Goal: Information Seeking & Learning: Learn about a topic

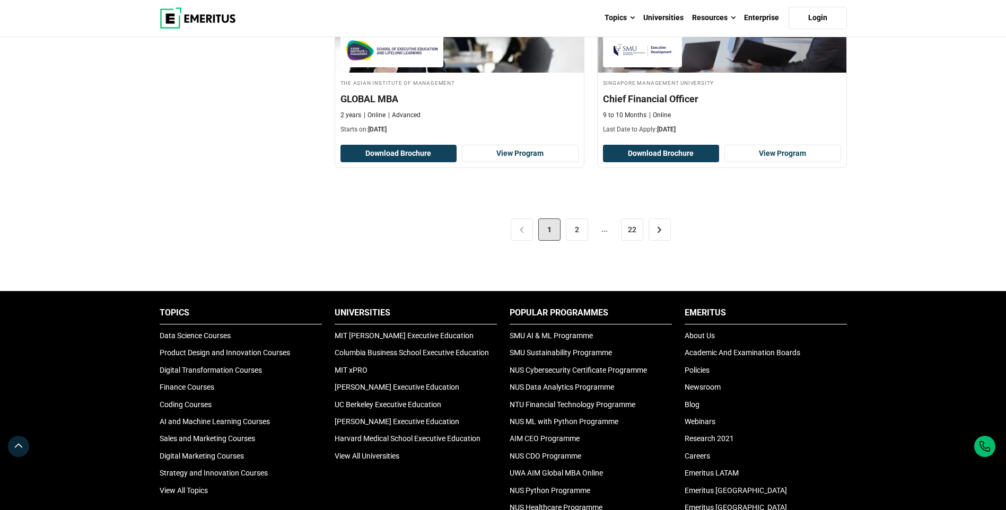
scroll to position [2280, 0]
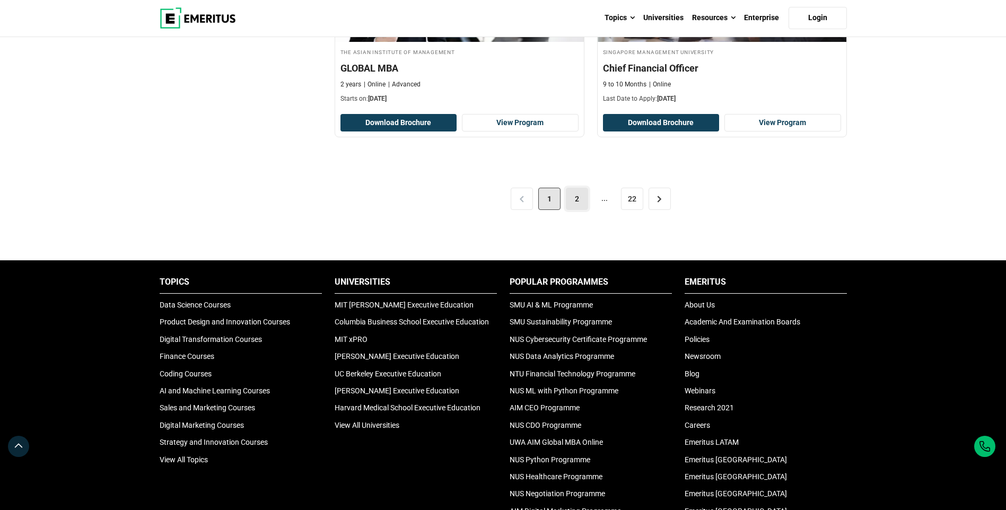
click at [569, 207] on link "2" at bounding box center [577, 199] width 22 height 22
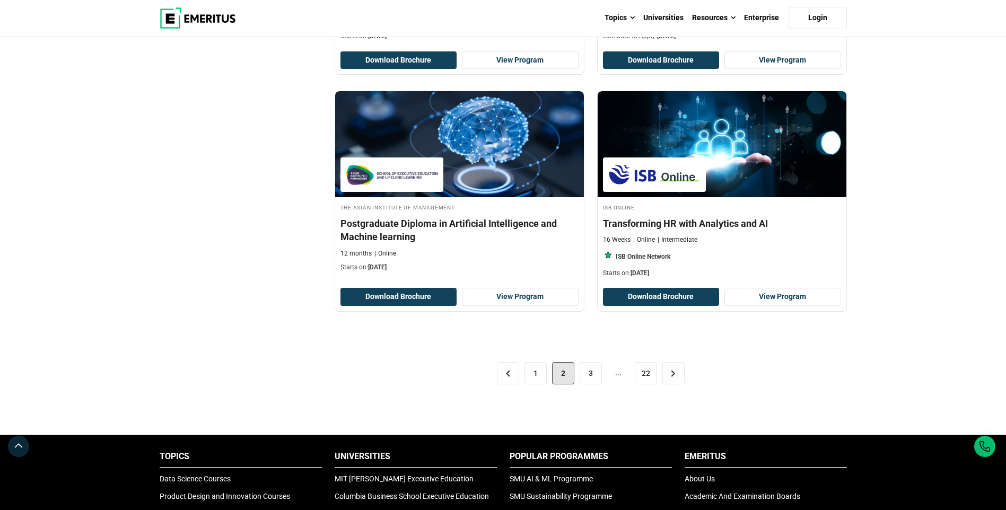
scroll to position [2174, 0]
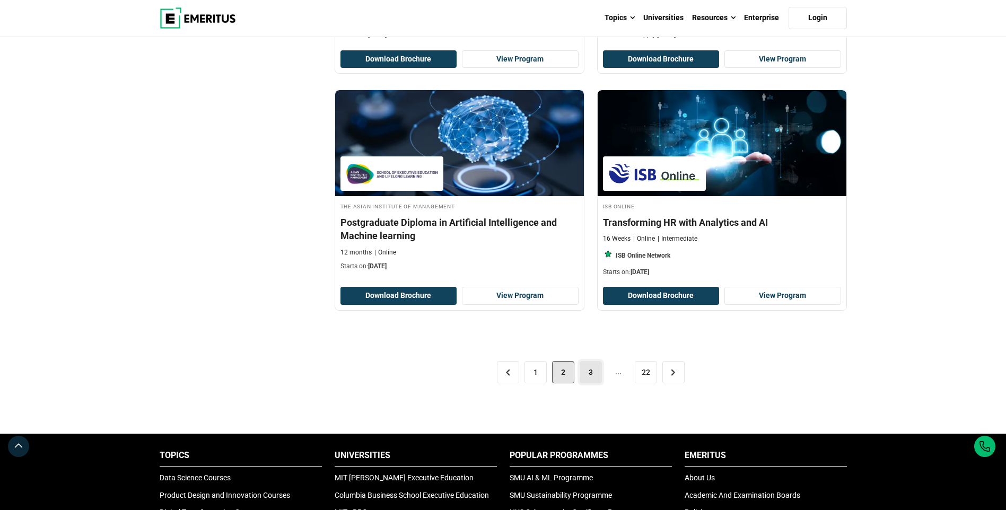
click at [589, 373] on link "3" at bounding box center [591, 372] width 22 height 22
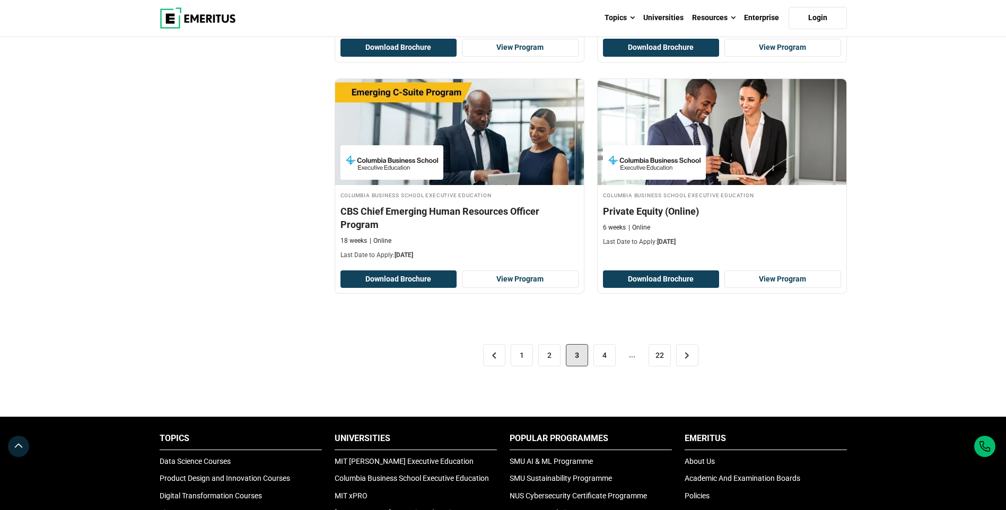
scroll to position [2121, 0]
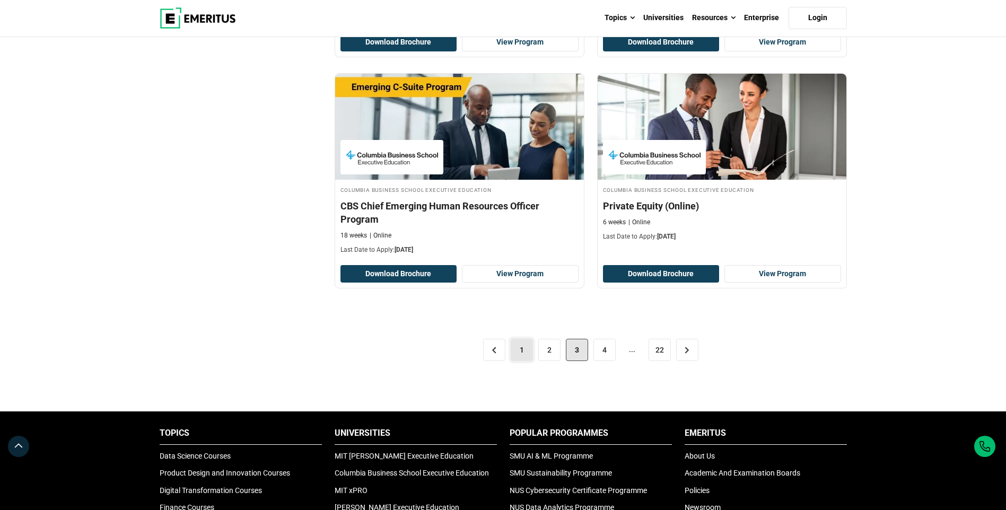
click at [518, 351] on link "1" at bounding box center [522, 350] width 22 height 22
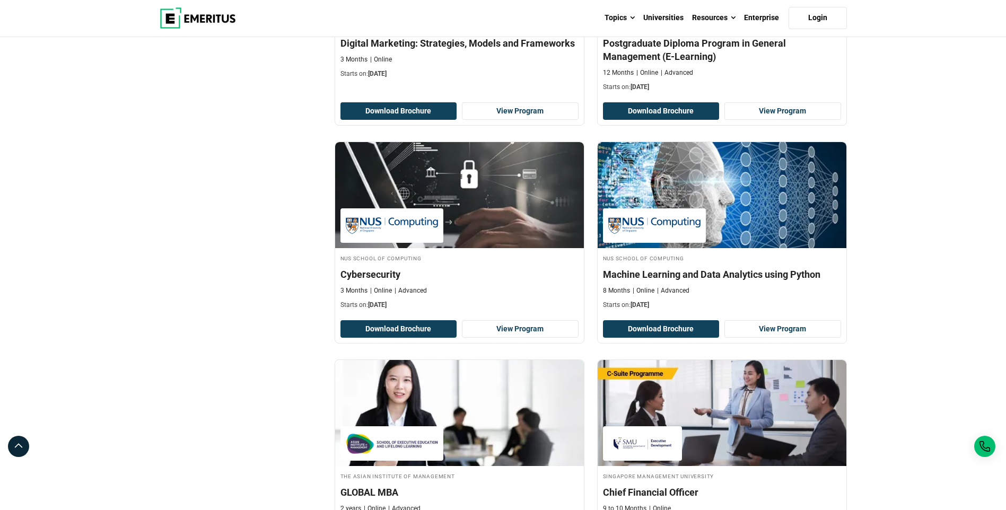
scroll to position [2121, 0]
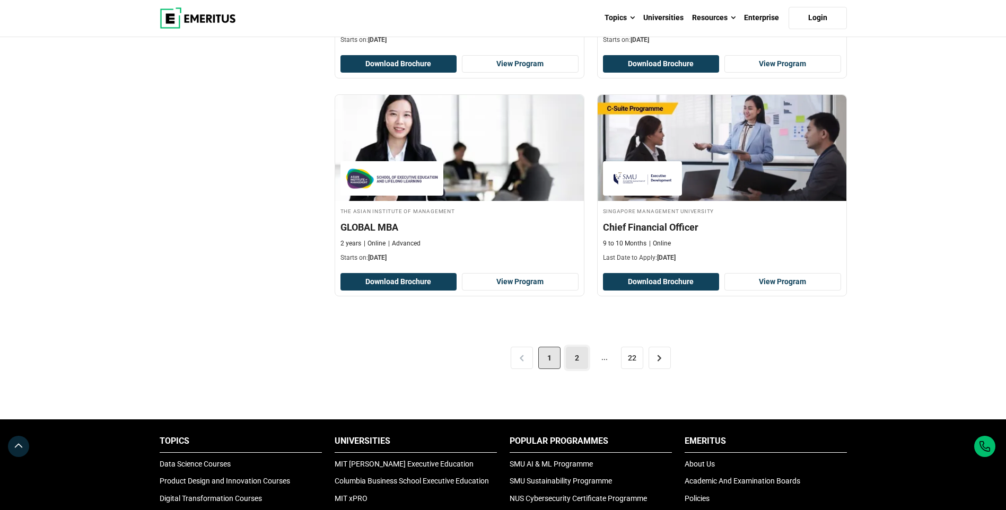
click at [571, 360] on link "2" at bounding box center [577, 358] width 22 height 22
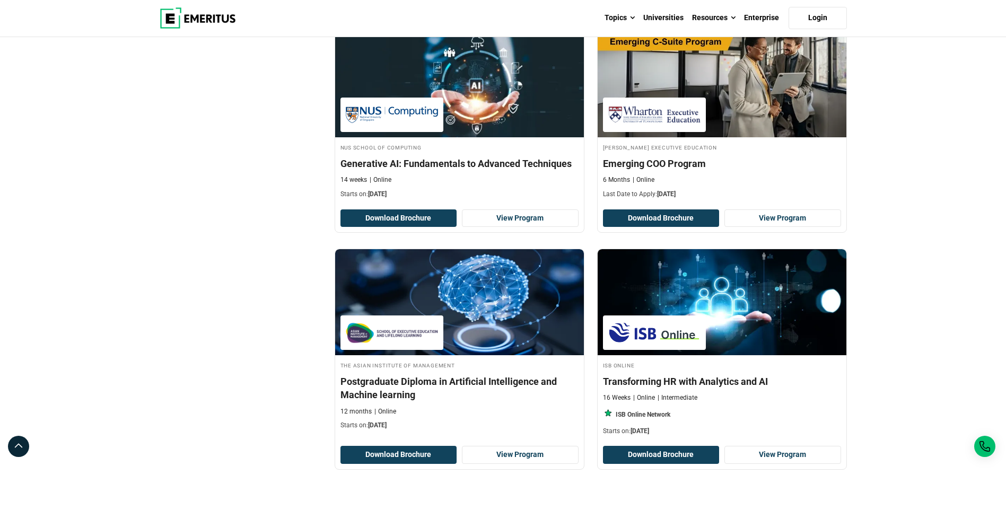
scroll to position [2280, 0]
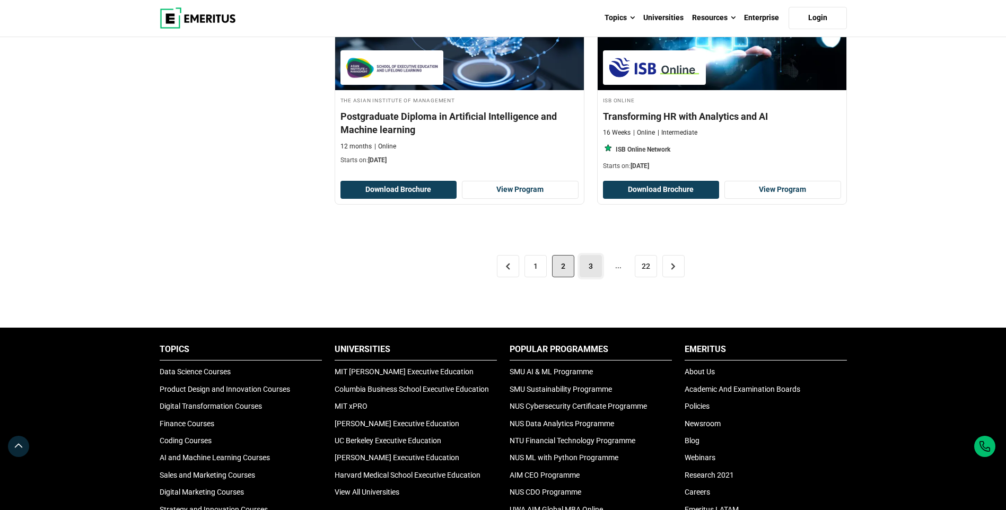
click at [588, 270] on link "3" at bounding box center [591, 266] width 22 height 22
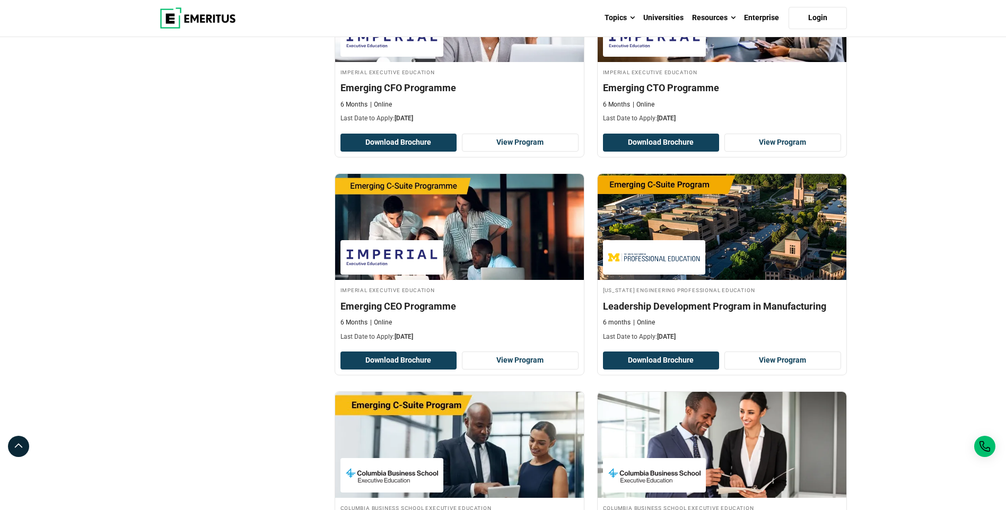
scroll to position [2121, 0]
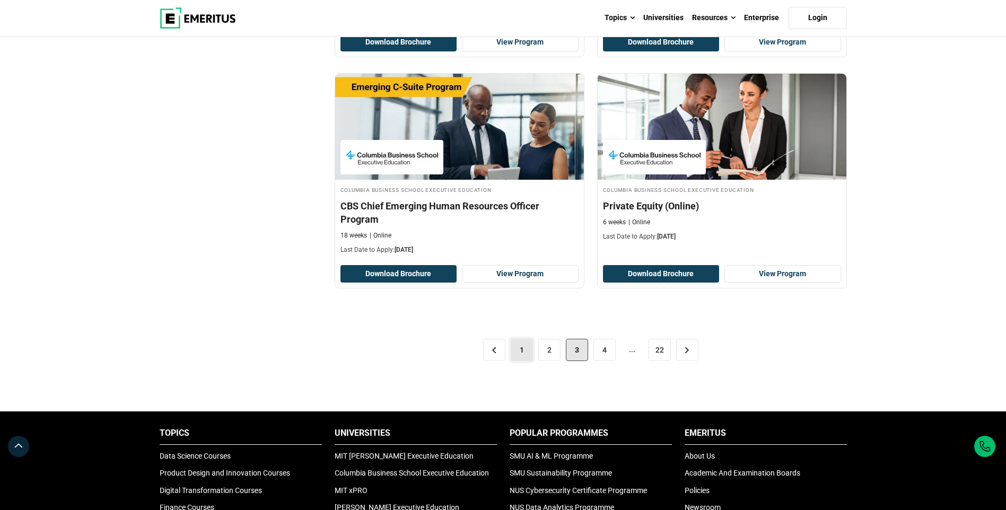
click at [517, 355] on link "1" at bounding box center [522, 350] width 22 height 22
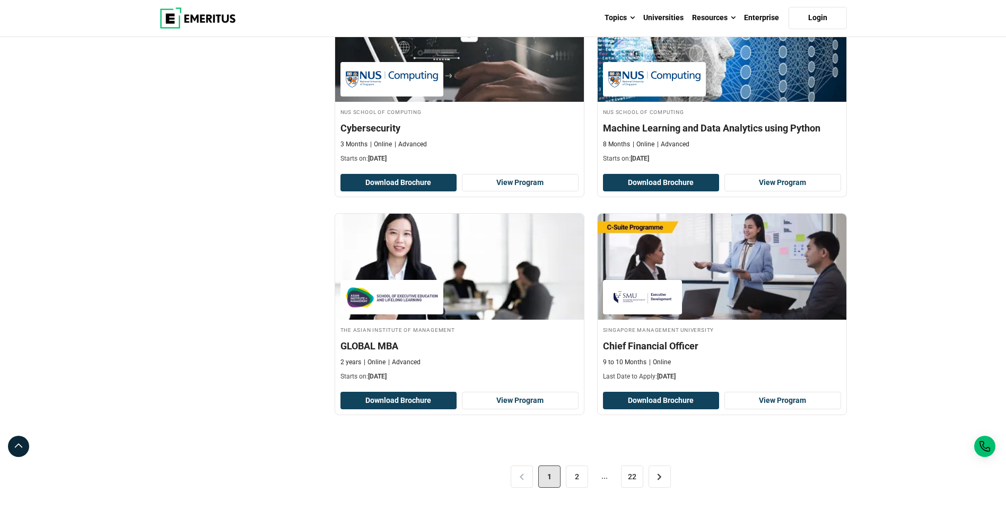
scroll to position [2121, 0]
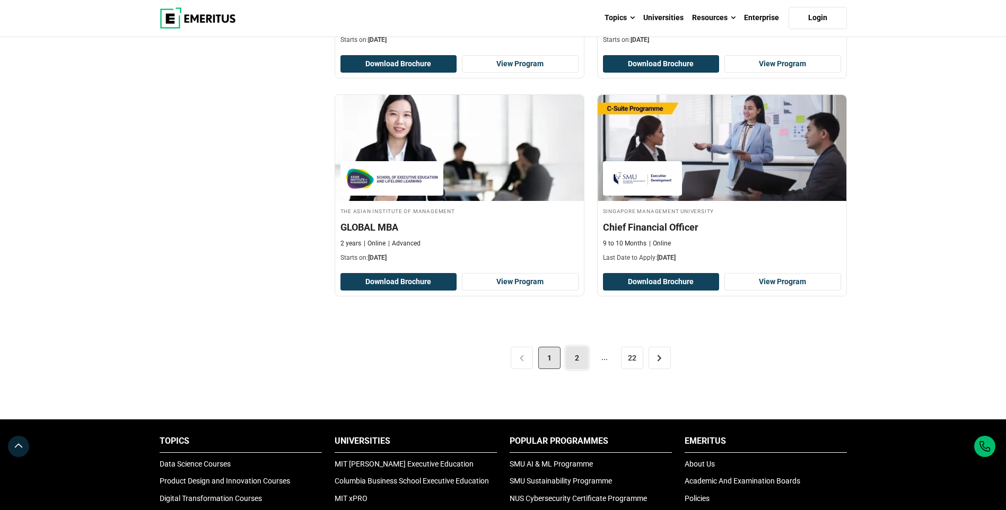
click at [570, 355] on link "2" at bounding box center [577, 358] width 22 height 22
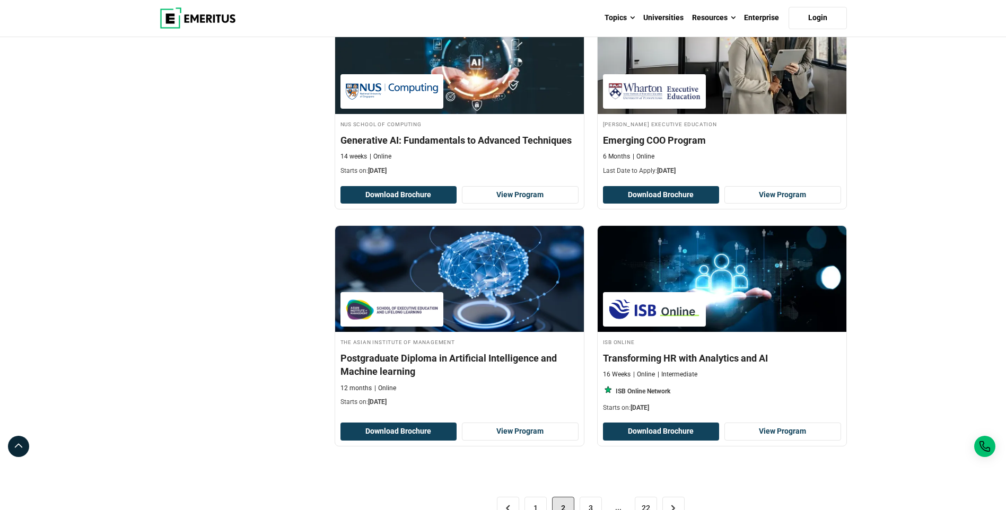
scroll to position [2174, 0]
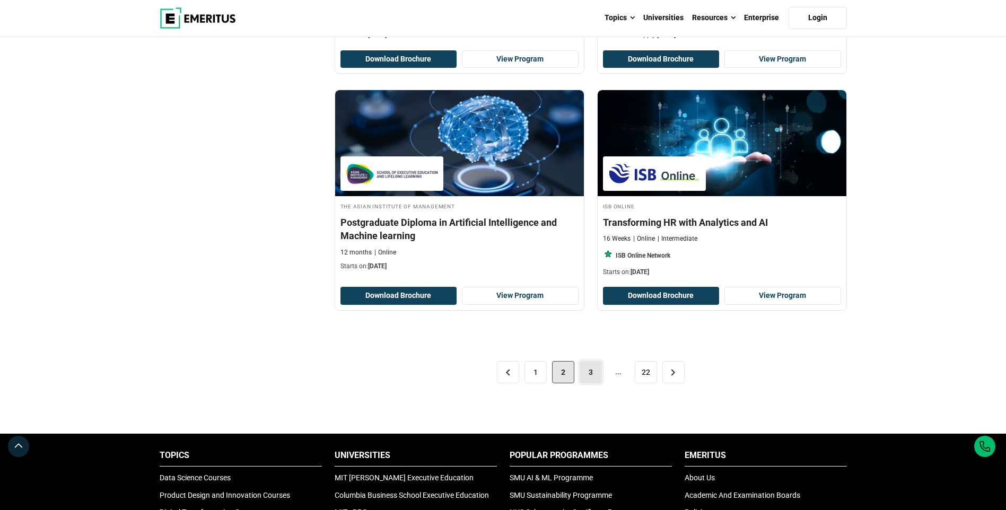
click at [594, 372] on link "3" at bounding box center [591, 372] width 22 height 22
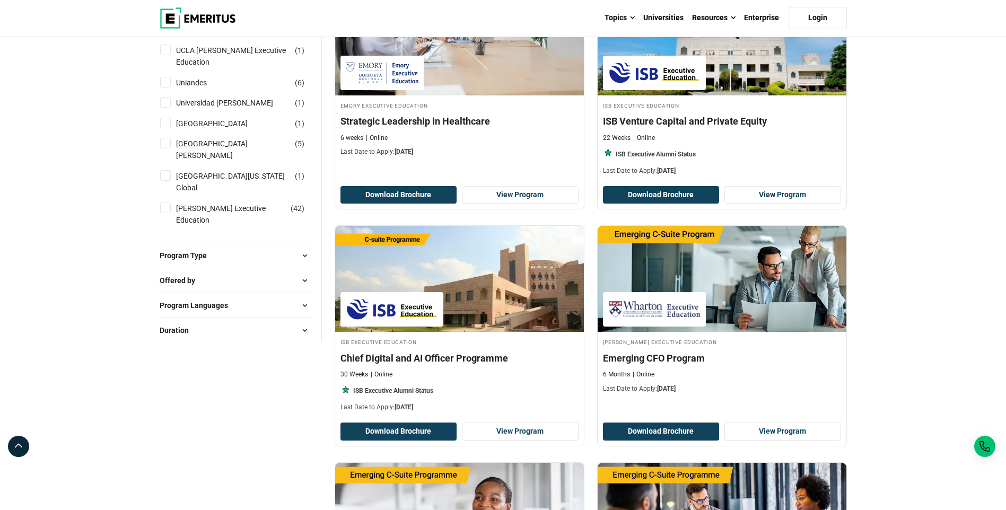
scroll to position [1273, 0]
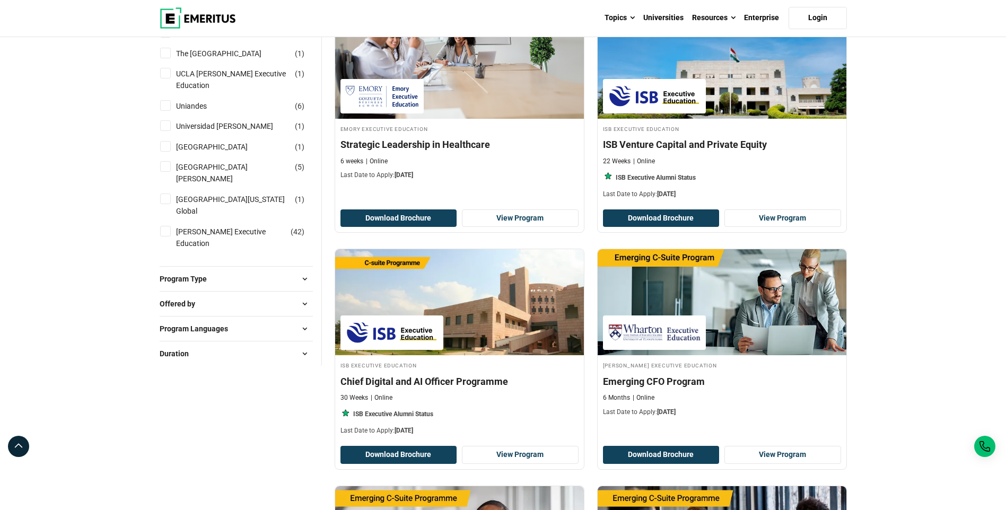
drag, startPoint x: 776, startPoint y: 97, endPoint x: 895, endPoint y: 80, distance: 119.9
click at [895, 80] on div "Explore Programs leadership marketing project management data science product m…" at bounding box center [503, 294] width 1006 height 3058
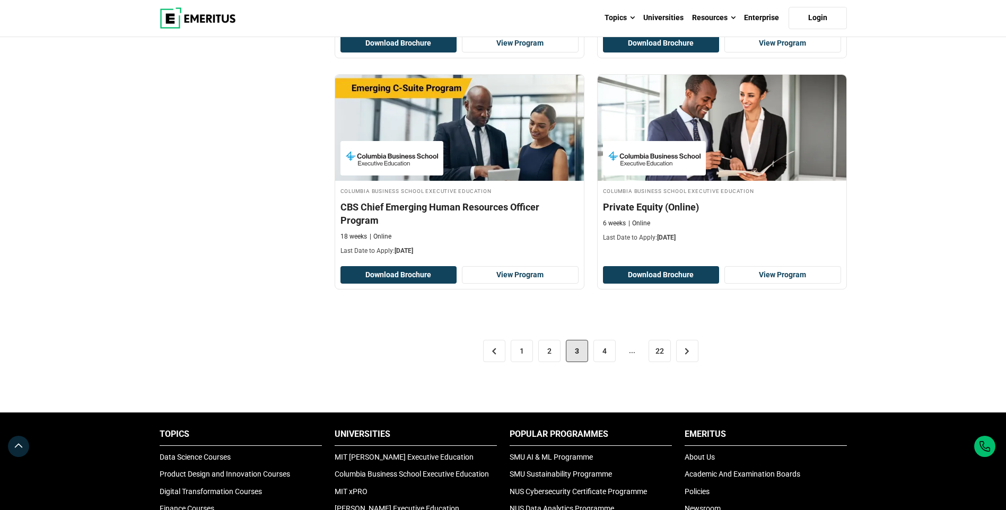
scroll to position [2121, 0]
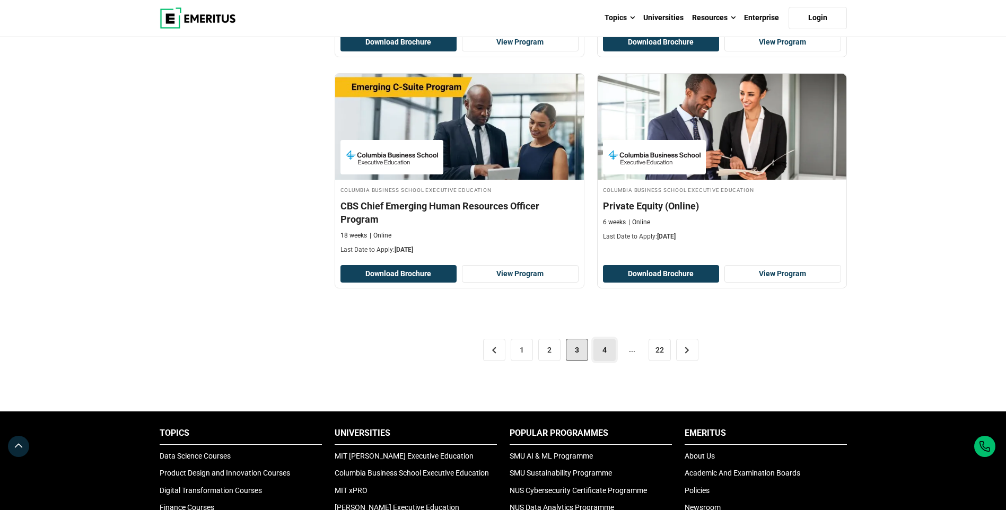
click at [602, 349] on link "4" at bounding box center [604, 350] width 22 height 22
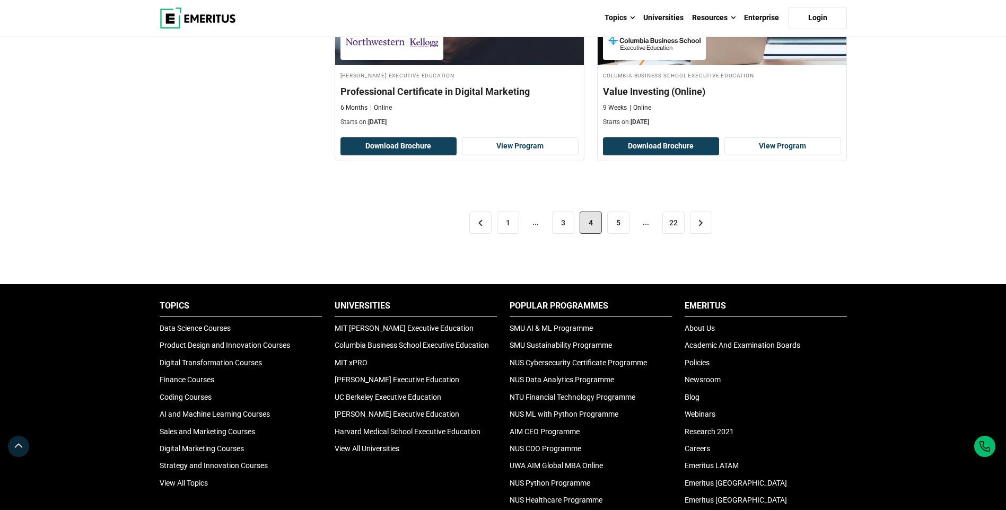
scroll to position [2141, 0]
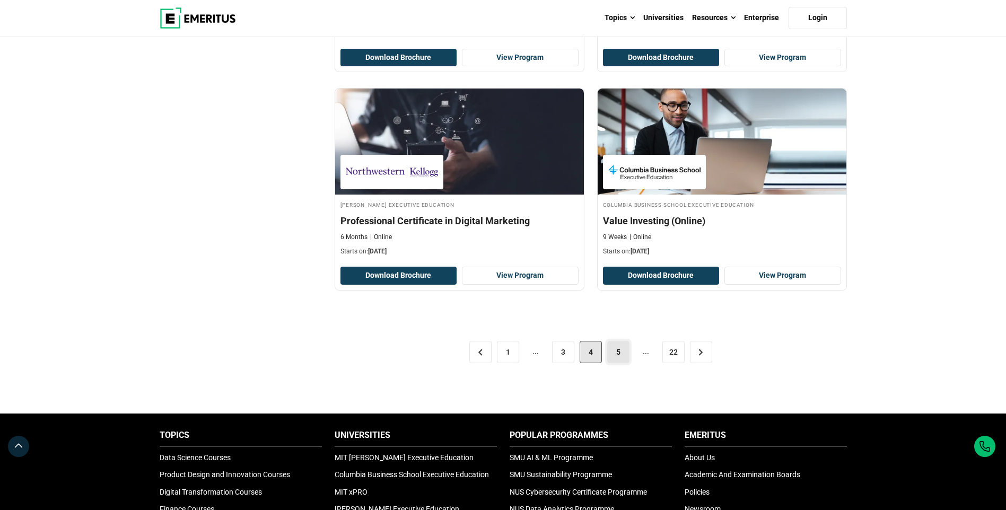
click at [611, 347] on link "5" at bounding box center [618, 352] width 22 height 22
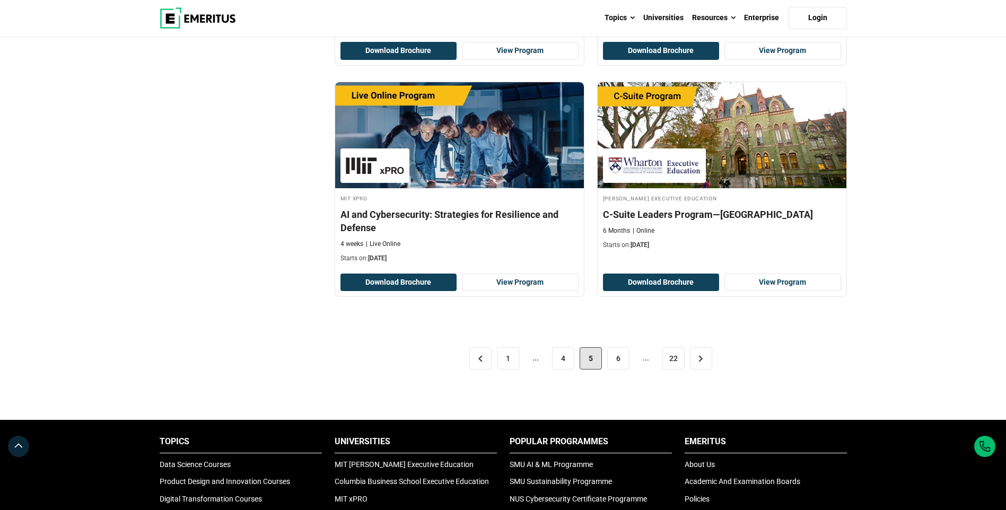
scroll to position [2121, 0]
click at [610, 362] on link "6" at bounding box center [618, 358] width 22 height 22
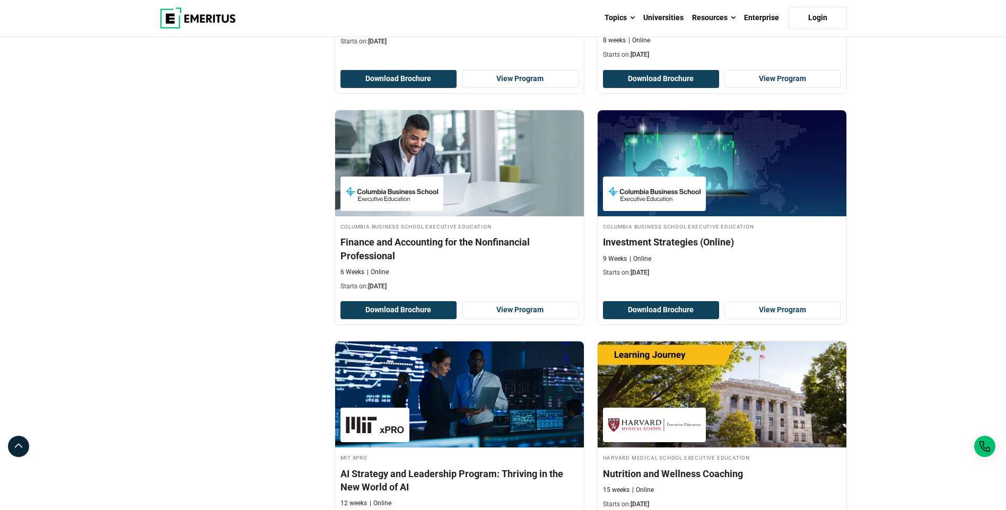
scroll to position [2015, 0]
